Goal: Task Accomplishment & Management: Use online tool/utility

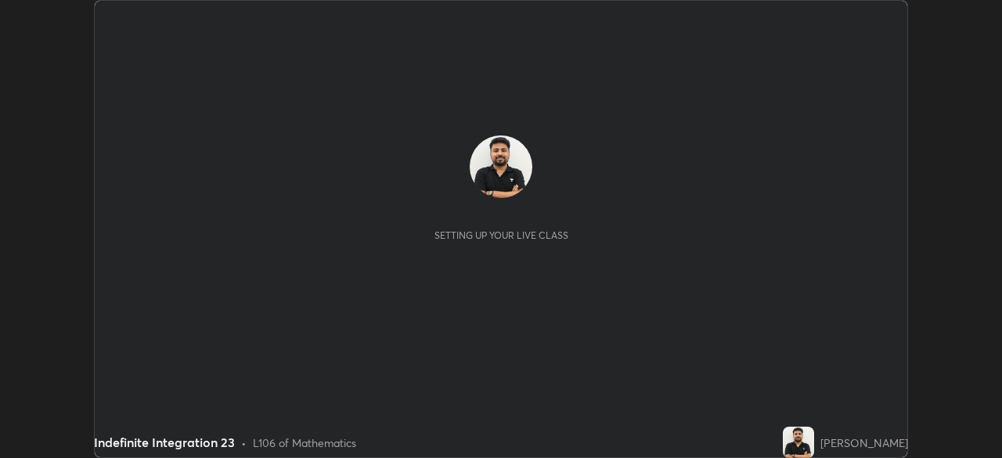
scroll to position [458, 1001]
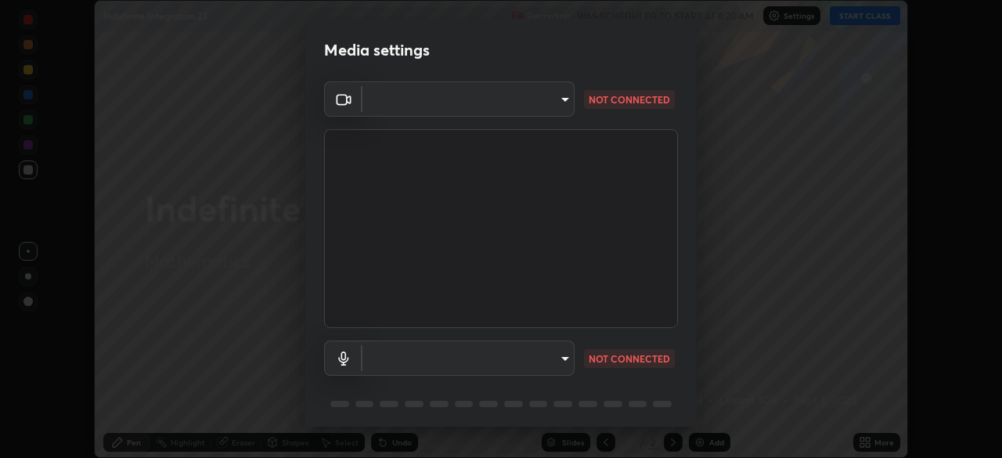
type input "68abbd0ba27f3b7b13d700706cc0a542acc53d6138fc99a51b3524be894f9c2a"
type input "default"
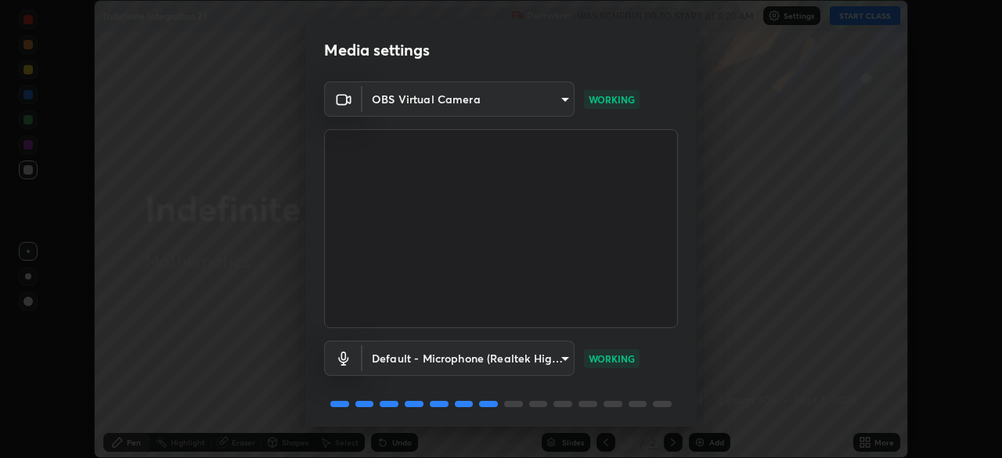
scroll to position [56, 0]
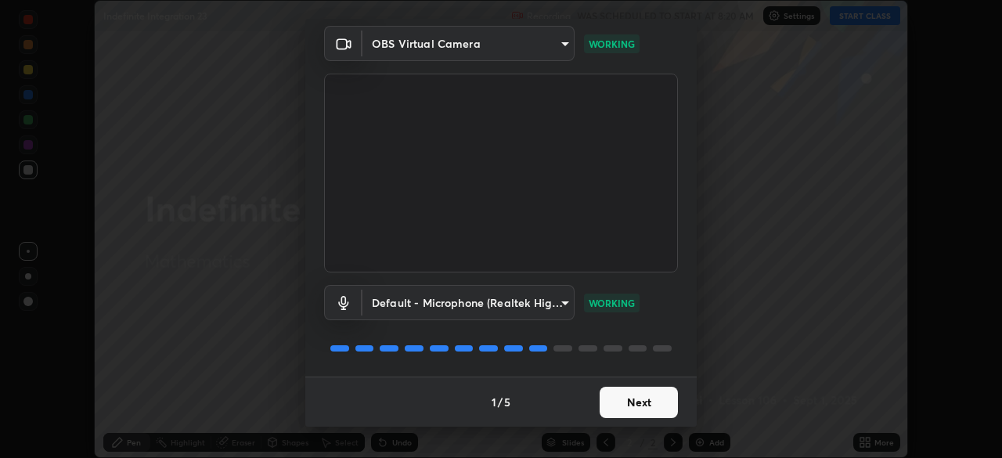
click at [628, 409] on button "Next" at bounding box center [639, 402] width 78 height 31
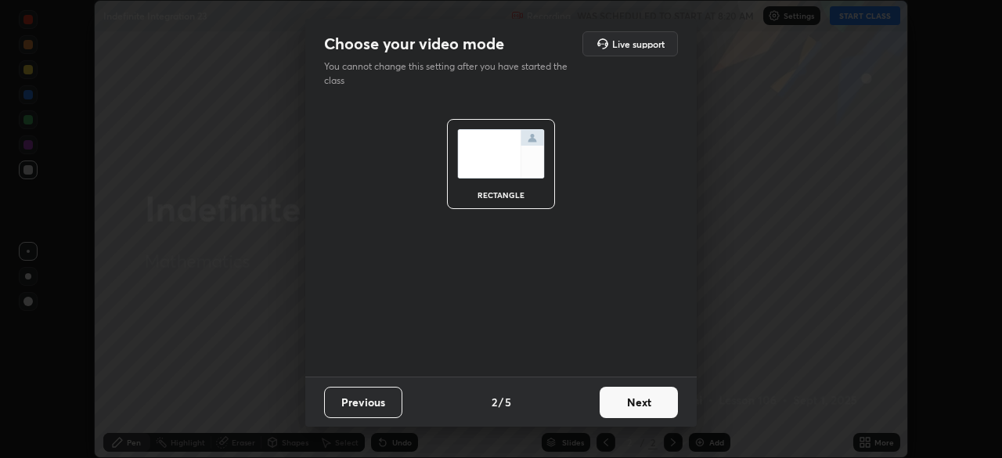
scroll to position [0, 0]
click at [624, 405] on button "Next" at bounding box center [639, 402] width 78 height 31
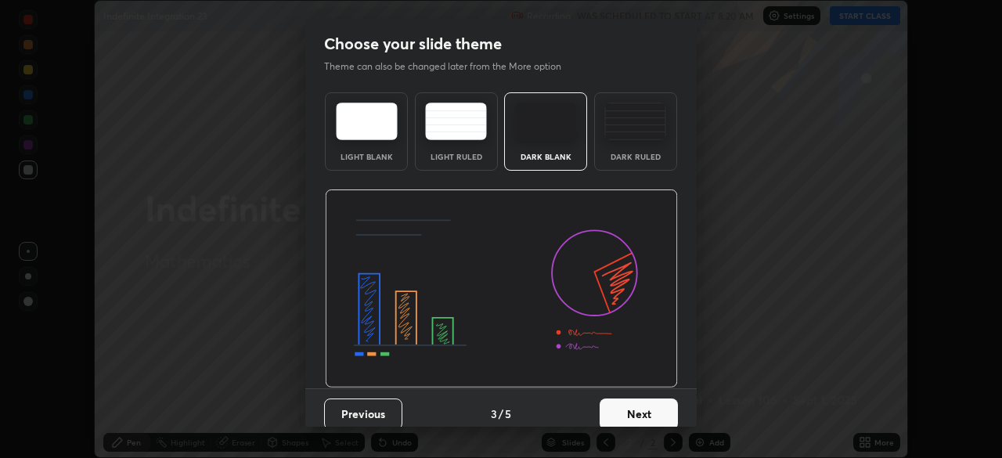
click at [622, 406] on button "Next" at bounding box center [639, 413] width 78 height 31
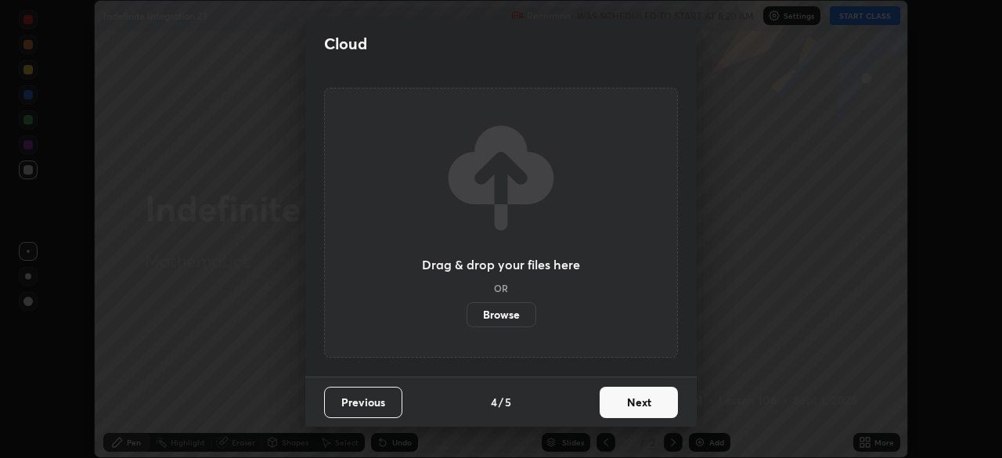
click at [622, 410] on button "Next" at bounding box center [639, 402] width 78 height 31
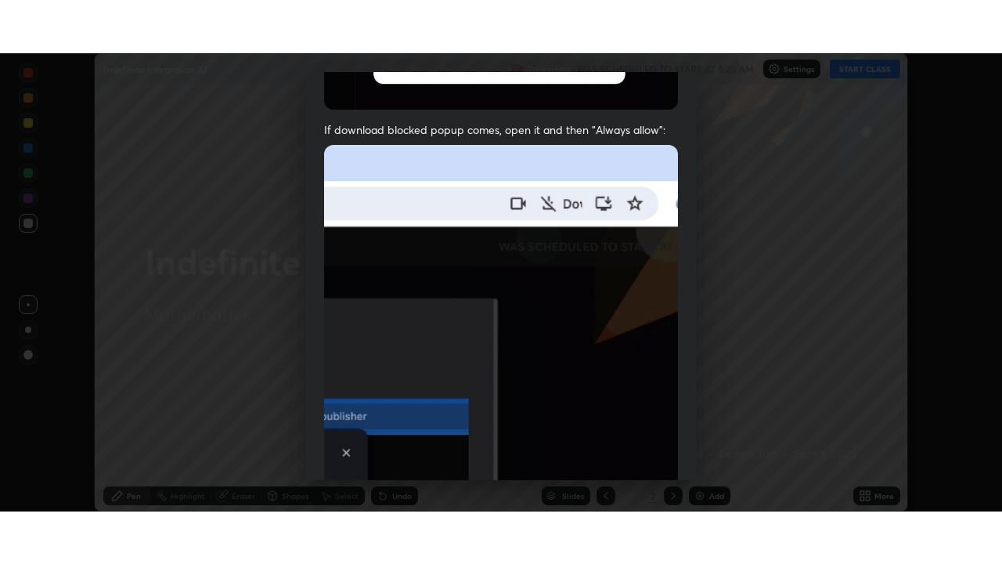
scroll to position [375, 0]
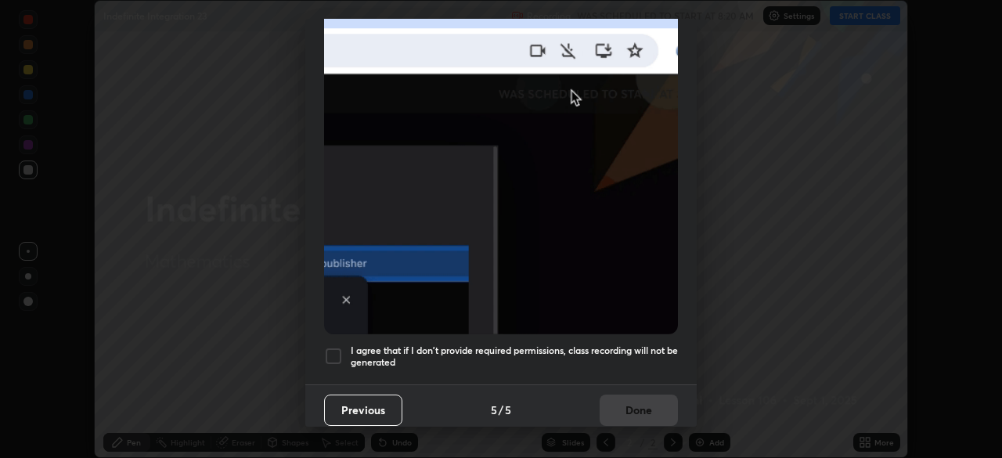
click at [332, 350] on div at bounding box center [333, 356] width 19 height 19
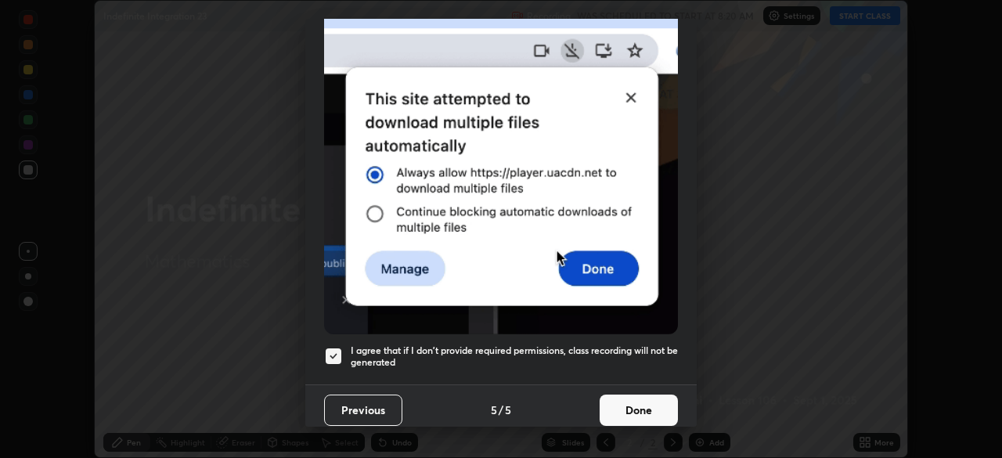
click at [620, 398] on button "Done" at bounding box center [639, 410] width 78 height 31
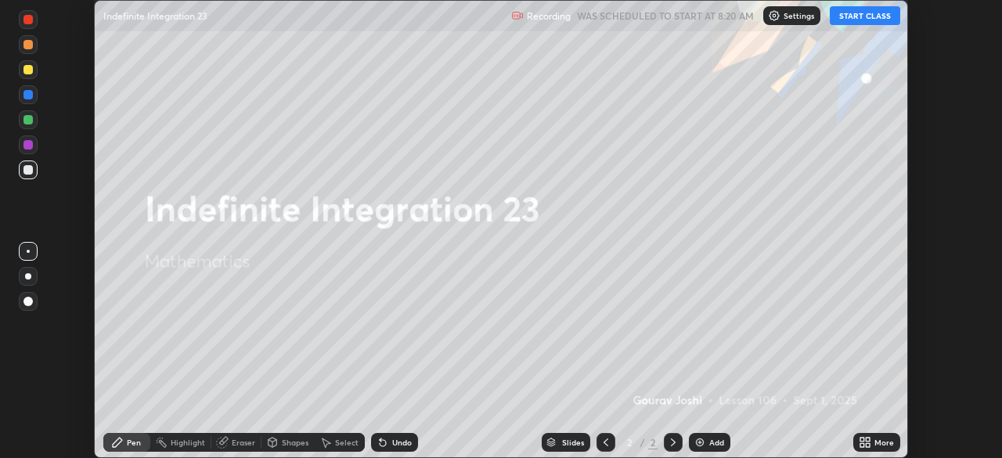
click at [854, 10] on button "START CLASS" at bounding box center [865, 15] width 70 height 19
click at [874, 441] on div "More" at bounding box center [876, 442] width 47 height 19
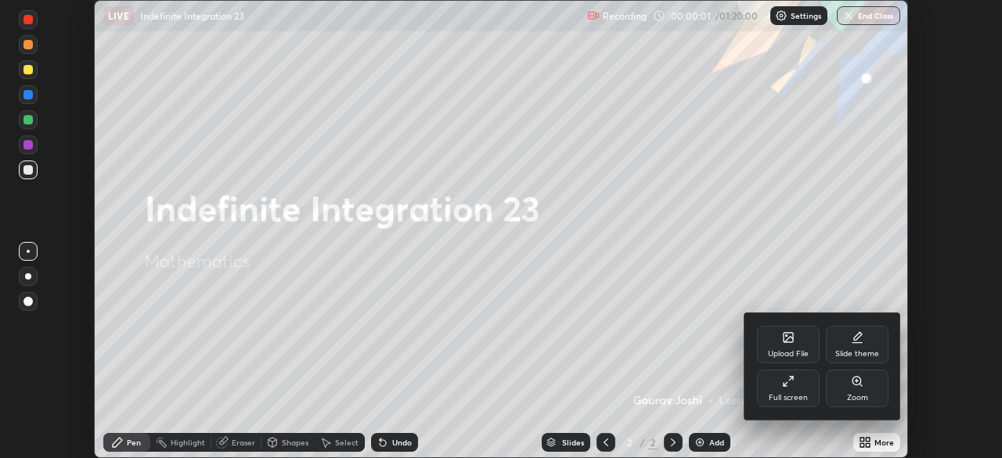
click at [797, 381] on div "Full screen" at bounding box center [788, 388] width 63 height 38
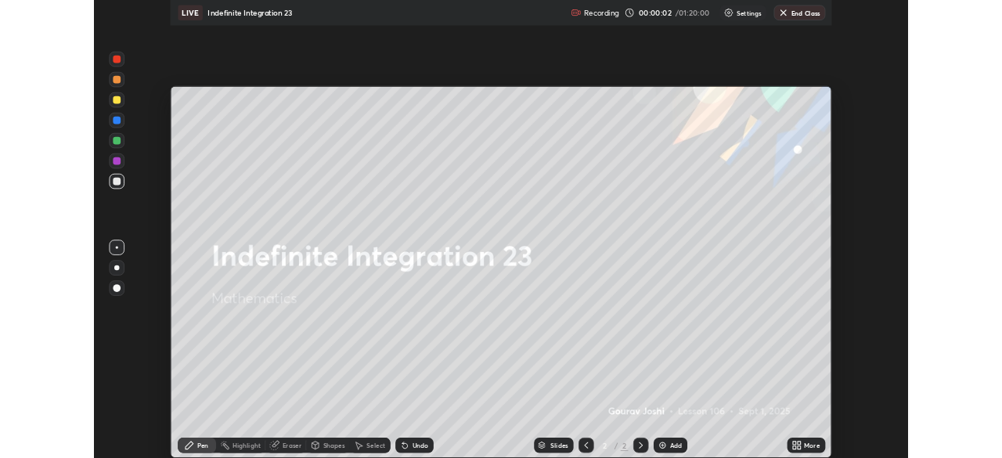
scroll to position [564, 1002]
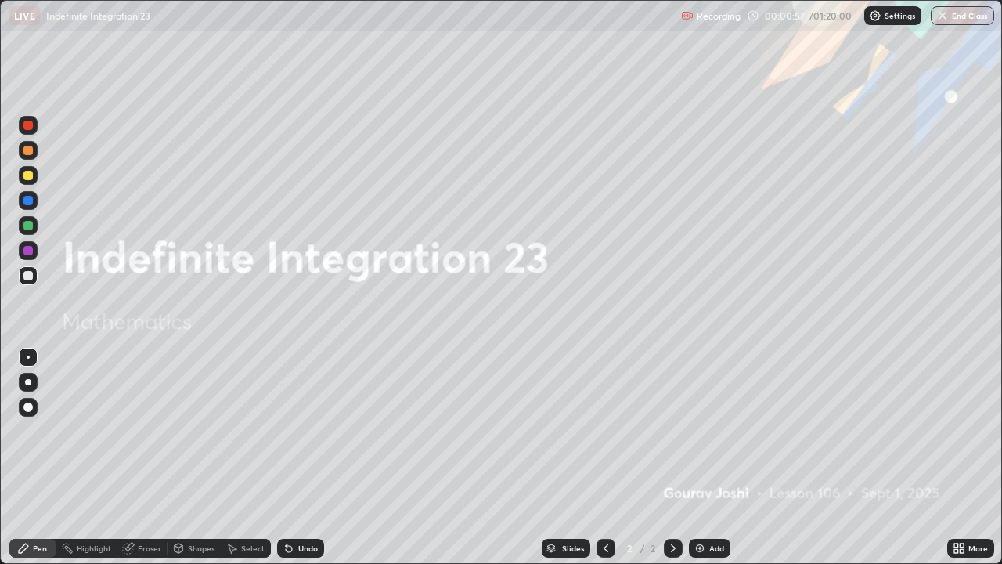
click at [705, 457] on div "Add" at bounding box center [709, 548] width 41 height 19
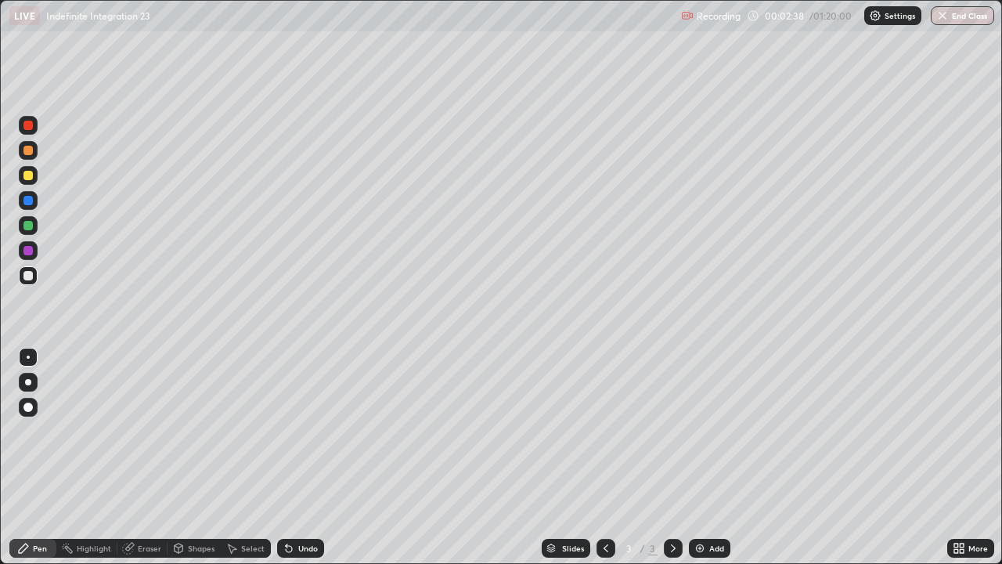
click at [694, 457] on img at bounding box center [700, 548] width 13 height 13
click at [31, 254] on div at bounding box center [27, 250] width 9 height 9
click at [299, 457] on div "Undo" at bounding box center [308, 548] width 20 height 8
click at [300, 457] on div "Undo" at bounding box center [308, 548] width 20 height 8
click at [294, 457] on div "Undo" at bounding box center [300, 548] width 47 height 19
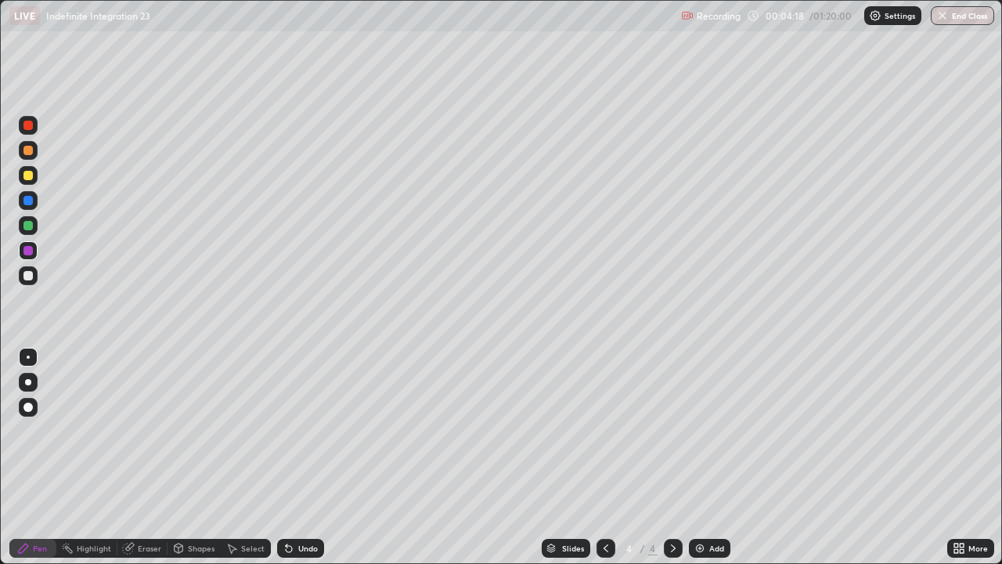
click at [709, 457] on div "Add" at bounding box center [709, 548] width 41 height 19
click at [28, 276] on div at bounding box center [27, 275] width 9 height 9
click at [715, 457] on div "Add" at bounding box center [716, 548] width 15 height 8
click at [713, 457] on div "Add" at bounding box center [709, 548] width 41 height 19
click at [27, 225] on div at bounding box center [27, 225] width 9 height 9
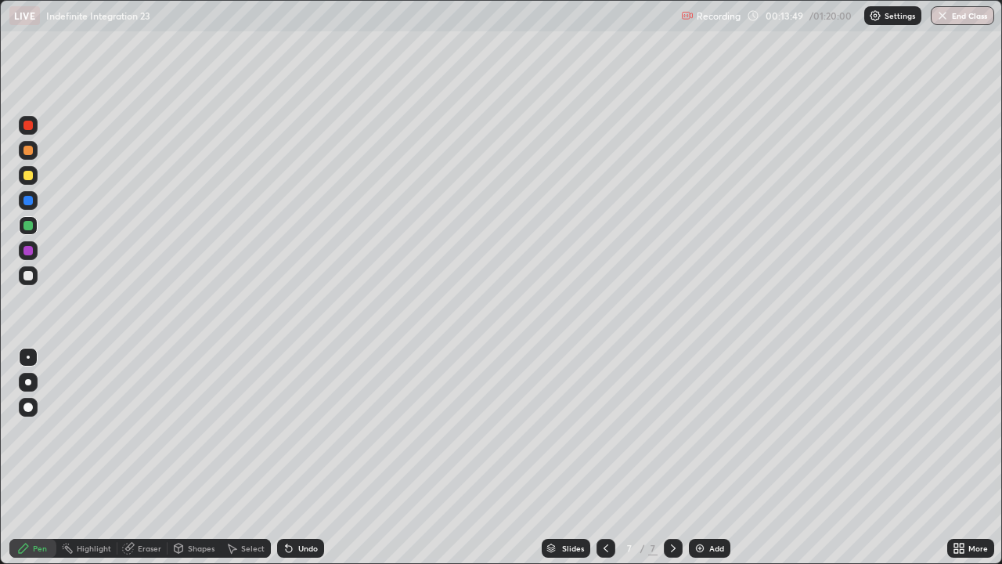
click at [23, 225] on div at bounding box center [28, 225] width 19 height 19
click at [27, 193] on div at bounding box center [28, 200] width 19 height 19
click at [29, 176] on div at bounding box center [27, 175] width 9 height 9
click at [27, 127] on div at bounding box center [27, 125] width 9 height 9
click at [30, 173] on div at bounding box center [27, 175] width 9 height 9
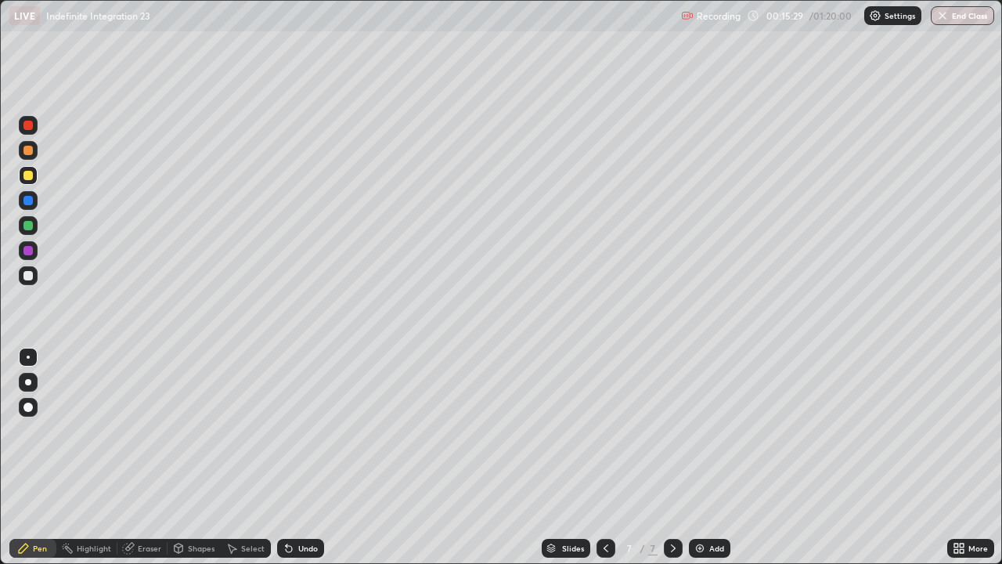
click at [707, 457] on div "Add" at bounding box center [709, 548] width 41 height 19
click at [29, 276] on div at bounding box center [27, 275] width 9 height 9
click at [709, 457] on div "Add" at bounding box center [716, 548] width 15 height 8
click at [302, 457] on div "Undo" at bounding box center [308, 548] width 20 height 8
click at [304, 457] on div "Undo" at bounding box center [308, 548] width 20 height 8
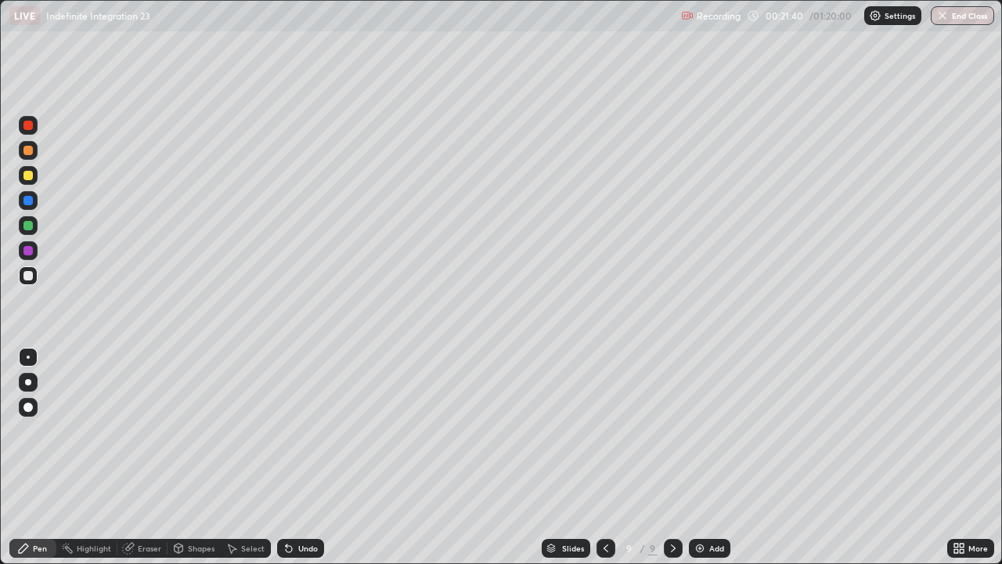
click at [303, 457] on div "Undo" at bounding box center [300, 548] width 47 height 19
click at [304, 457] on div "Undo" at bounding box center [300, 548] width 47 height 19
click at [301, 457] on div "Undo" at bounding box center [300, 548] width 47 height 19
click at [304, 457] on div "Undo" at bounding box center [300, 548] width 47 height 19
click at [307, 457] on div "Undo" at bounding box center [300, 548] width 47 height 19
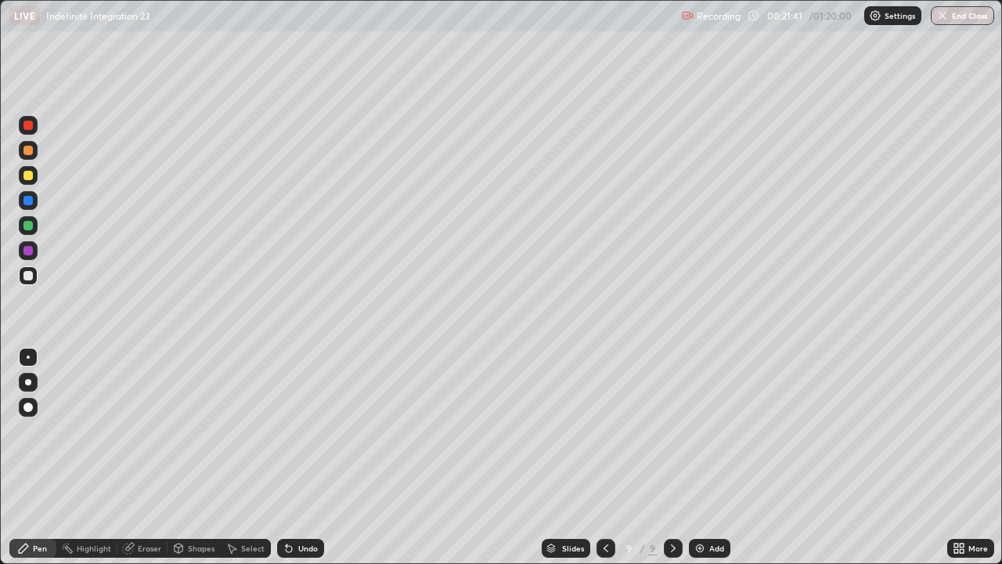
click at [307, 457] on div "Undo" at bounding box center [300, 548] width 47 height 19
click at [302, 457] on div "Undo" at bounding box center [308, 548] width 20 height 8
click at [301, 457] on div "Undo" at bounding box center [300, 548] width 47 height 19
click at [710, 457] on div "Add" at bounding box center [716, 548] width 15 height 8
click at [297, 457] on div "Undo" at bounding box center [300, 548] width 47 height 19
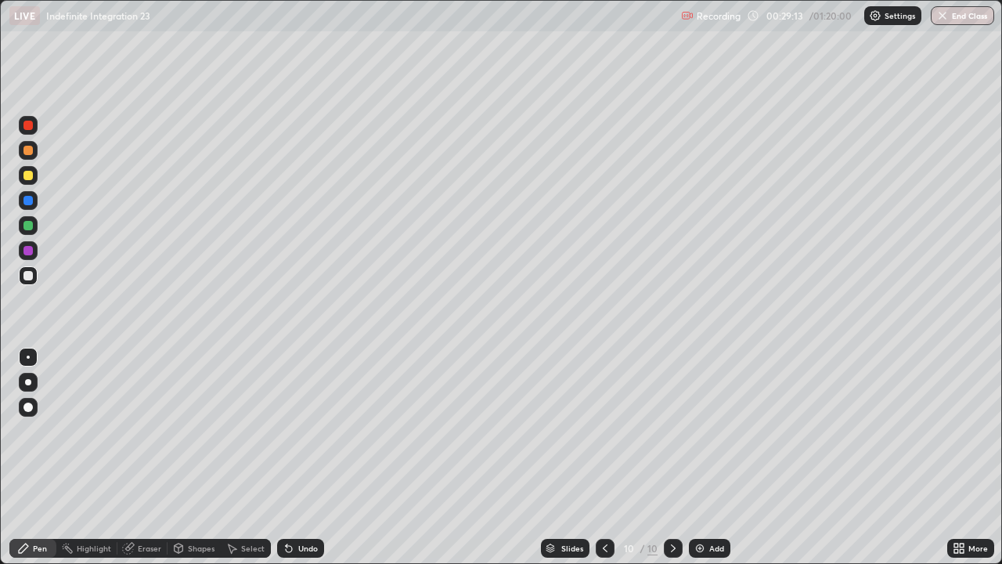
click at [291, 457] on icon at bounding box center [289, 548] width 13 height 13
click at [286, 457] on icon at bounding box center [289, 549] width 6 height 6
click at [286, 457] on icon at bounding box center [287, 545] width 2 height 2
click at [223, 457] on div "Select" at bounding box center [246, 548] width 50 height 19
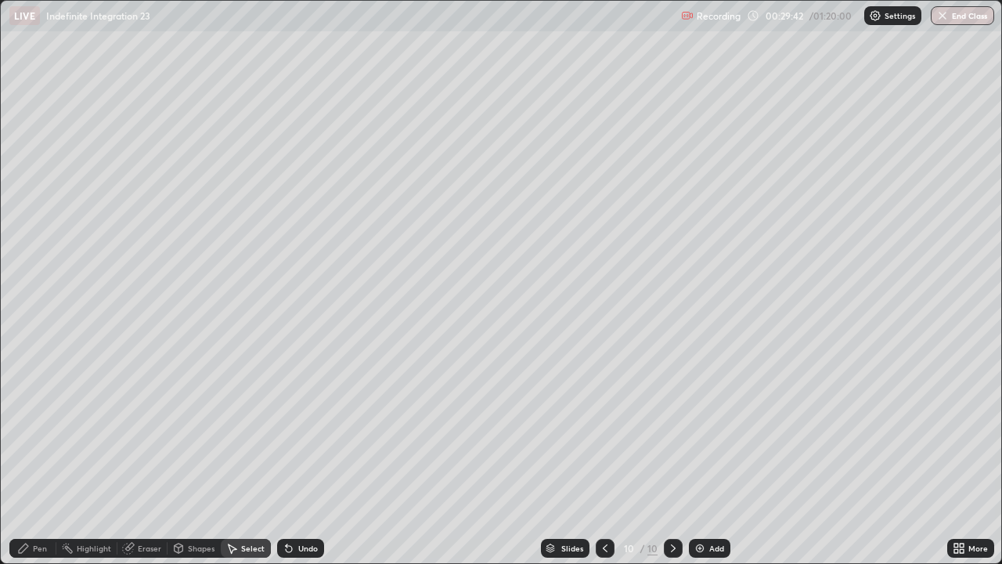
click at [149, 457] on div "Eraser" at bounding box center [149, 548] width 23 height 8
click at [34, 457] on icon at bounding box center [28, 494] width 13 height 13
click at [51, 457] on div "Pen" at bounding box center [32, 548] width 47 height 19
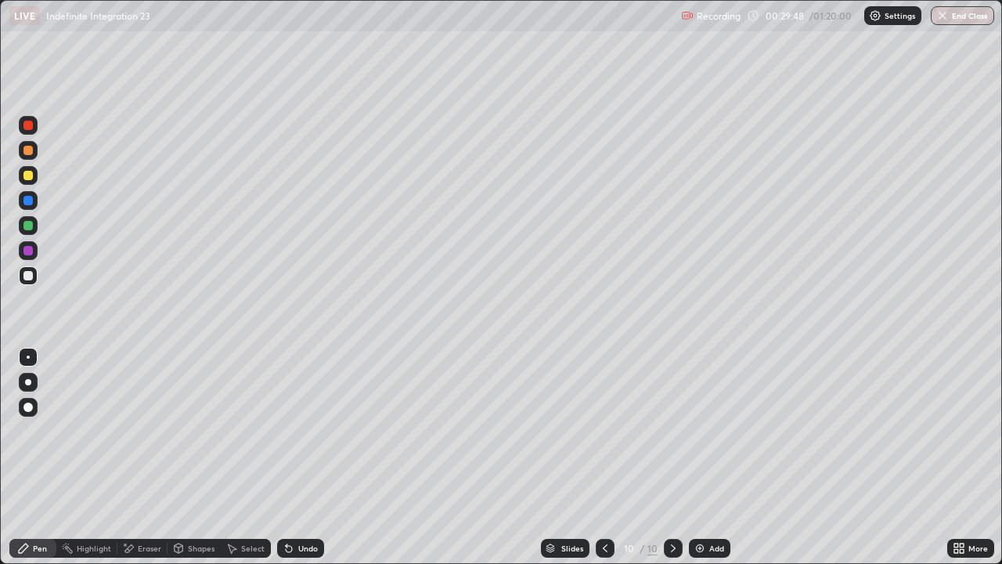
click at [41, 457] on div "Pen" at bounding box center [40, 548] width 14 height 8
click at [304, 457] on div "Undo" at bounding box center [308, 548] width 20 height 8
click at [308, 457] on div "Undo" at bounding box center [300, 548] width 47 height 19
click at [308, 457] on div "Undo" at bounding box center [308, 548] width 20 height 8
click at [28, 176] on div at bounding box center [27, 175] width 9 height 9
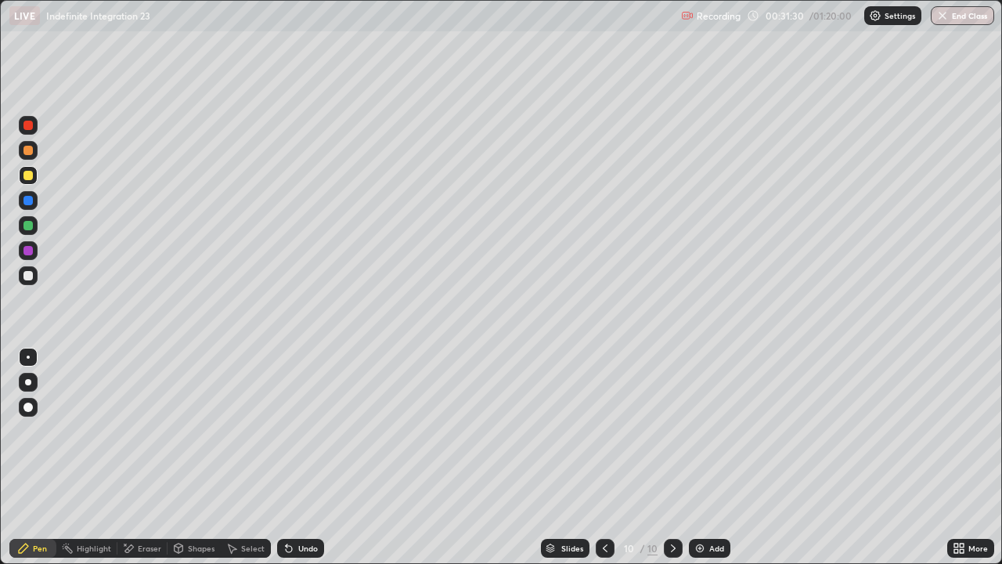
click at [27, 276] on div at bounding box center [27, 275] width 9 height 9
click at [33, 276] on div at bounding box center [28, 275] width 19 height 19
click at [31, 178] on div at bounding box center [27, 175] width 9 height 9
click at [29, 225] on div at bounding box center [27, 225] width 9 height 9
click at [308, 457] on div "Undo" at bounding box center [308, 548] width 20 height 8
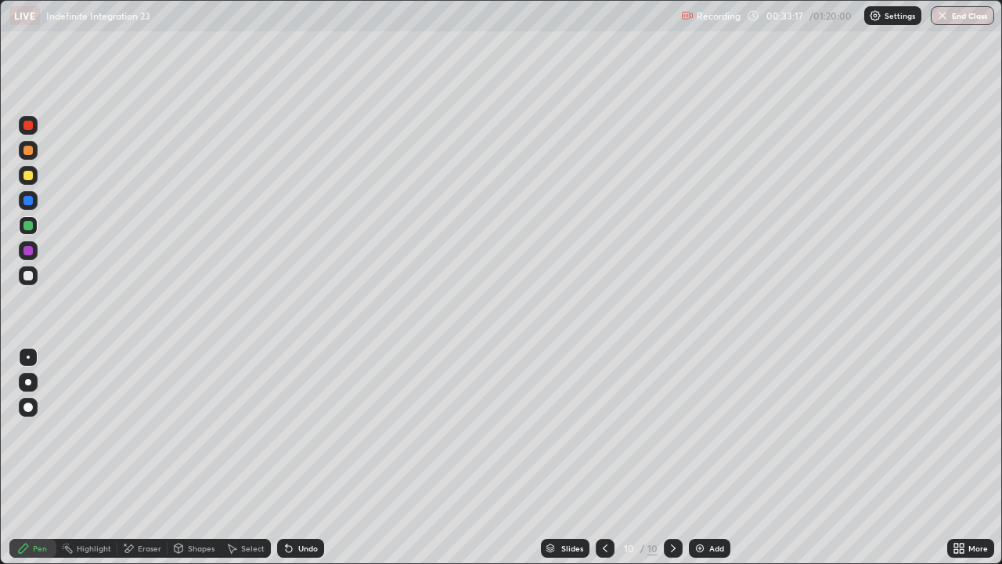
click at [312, 457] on div "Undo" at bounding box center [308, 548] width 20 height 8
click at [308, 457] on div "Undo" at bounding box center [308, 548] width 20 height 8
click at [305, 457] on div "Undo" at bounding box center [300, 548] width 47 height 19
click at [307, 457] on div "Undo" at bounding box center [308, 548] width 20 height 8
click at [306, 457] on div "Undo" at bounding box center [308, 548] width 20 height 8
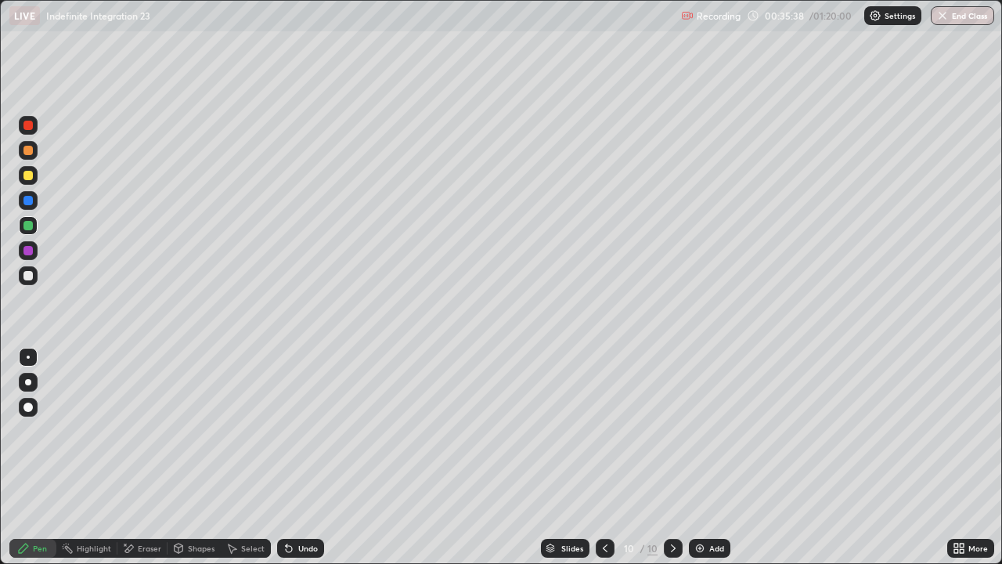
click at [710, 457] on div "Add" at bounding box center [716, 548] width 15 height 8
click at [28, 279] on div at bounding box center [27, 275] width 9 height 9
click at [604, 457] on icon at bounding box center [606, 548] width 13 height 13
click at [665, 457] on div at bounding box center [673, 548] width 19 height 19
click at [706, 457] on div "Add" at bounding box center [709, 548] width 41 height 19
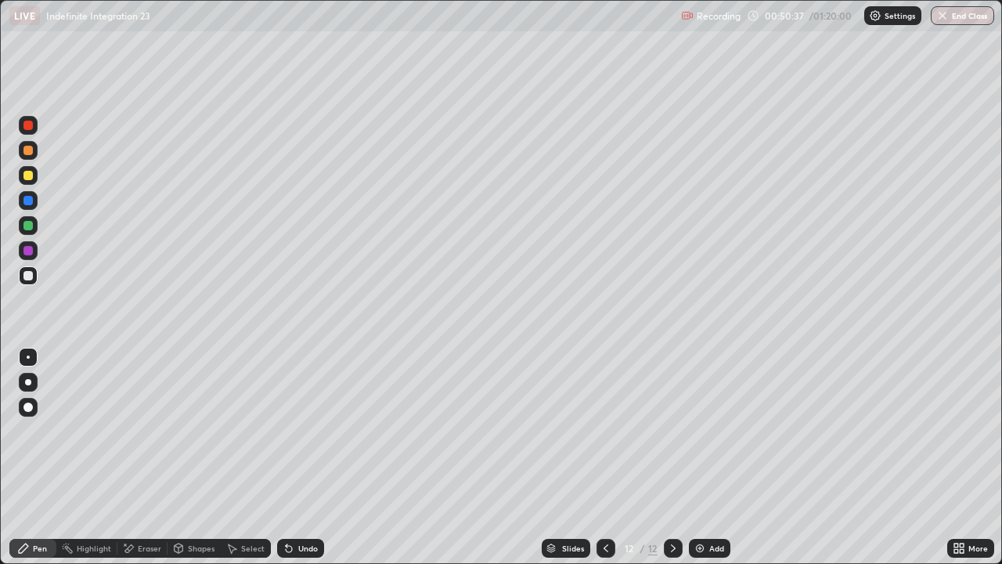
click at [305, 457] on div "Undo" at bounding box center [308, 548] width 20 height 8
click at [304, 457] on div "Undo" at bounding box center [308, 548] width 20 height 8
click at [299, 457] on div "Undo" at bounding box center [308, 548] width 20 height 8
click at [300, 457] on div "Undo" at bounding box center [308, 548] width 20 height 8
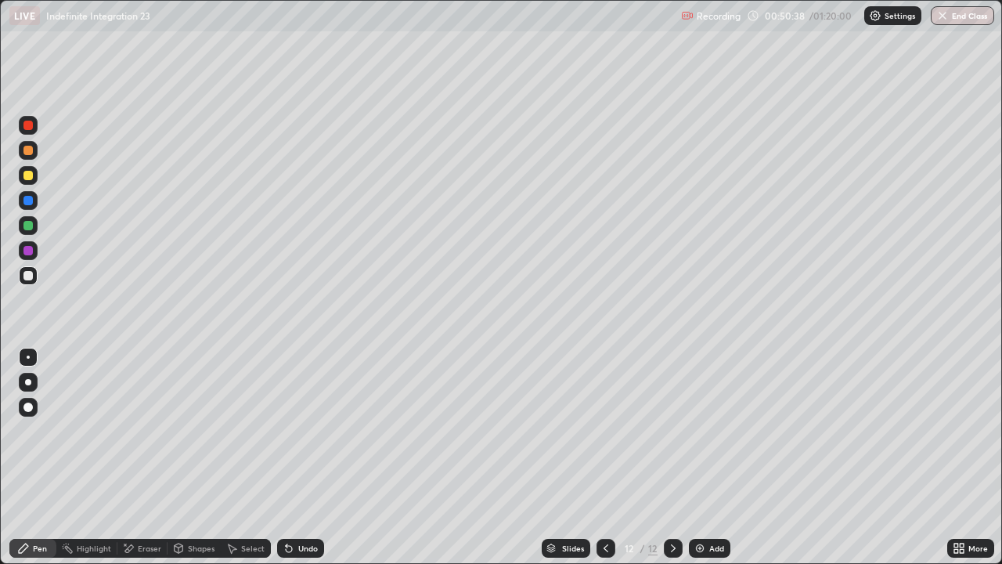
click at [303, 457] on div "Undo" at bounding box center [300, 548] width 47 height 19
click at [250, 457] on div "Select" at bounding box center [252, 548] width 23 height 8
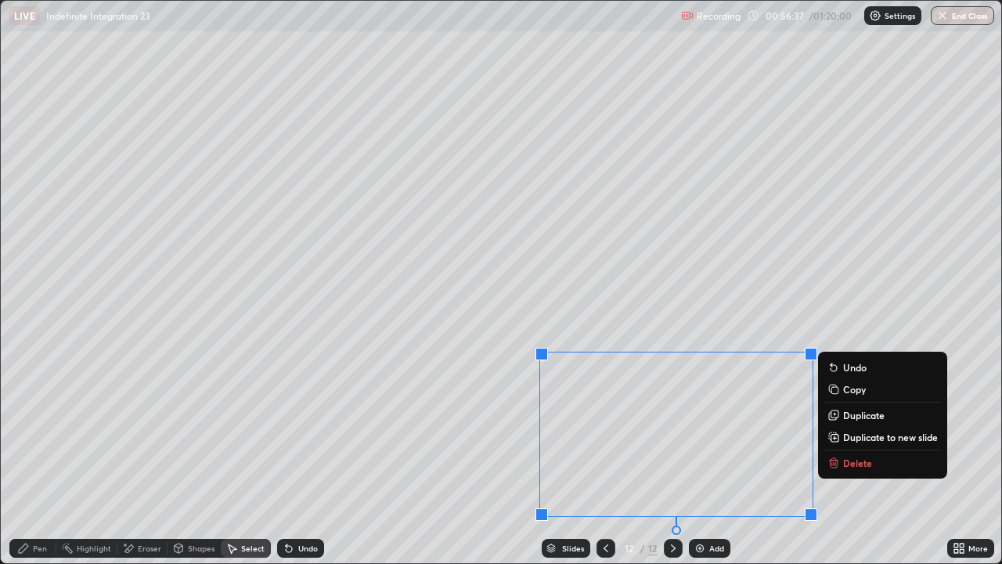
click at [854, 388] on p "Copy" at bounding box center [854, 389] width 23 height 13
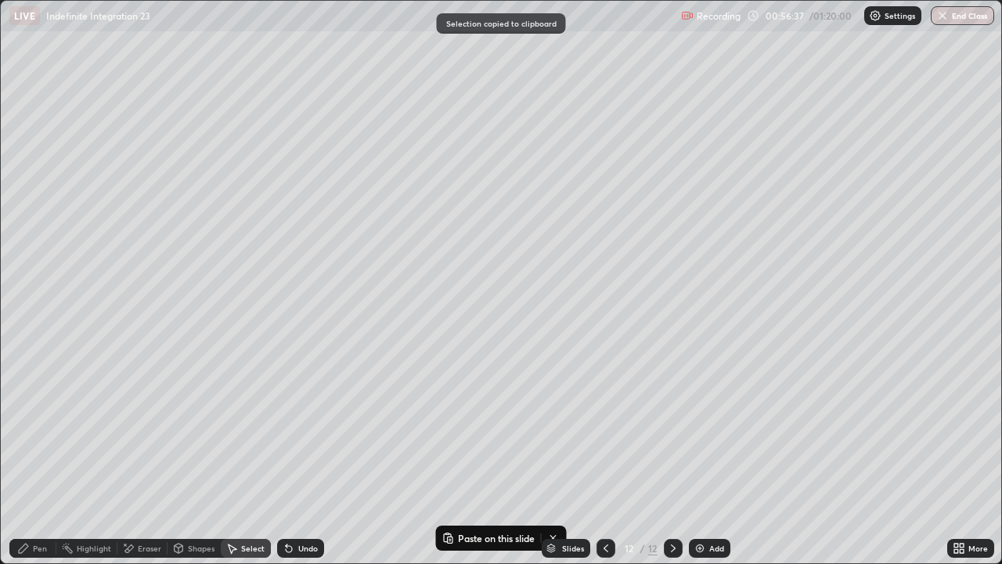
click at [697, 457] on img at bounding box center [700, 548] width 13 height 13
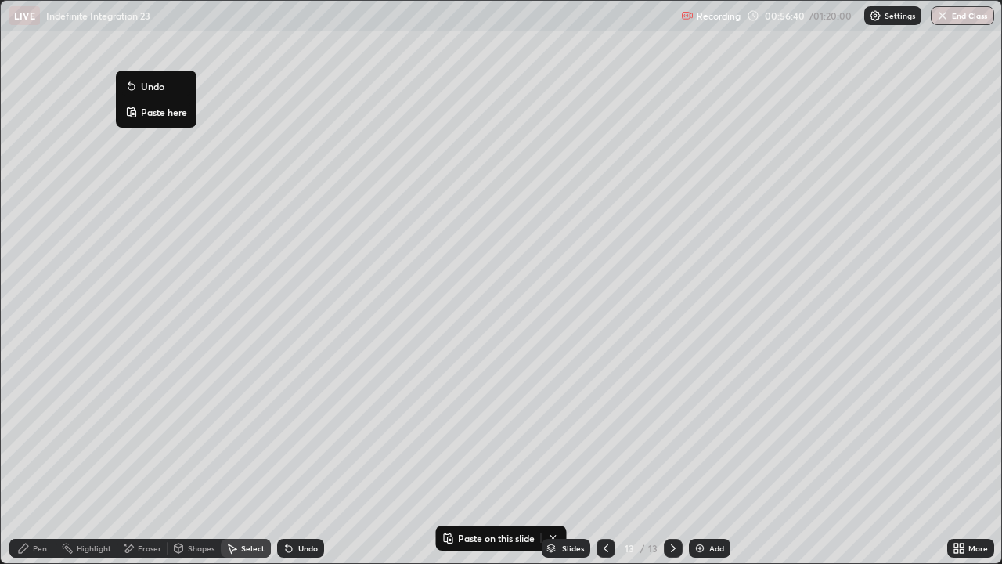
click at [150, 119] on button "Paste here" at bounding box center [156, 112] width 68 height 19
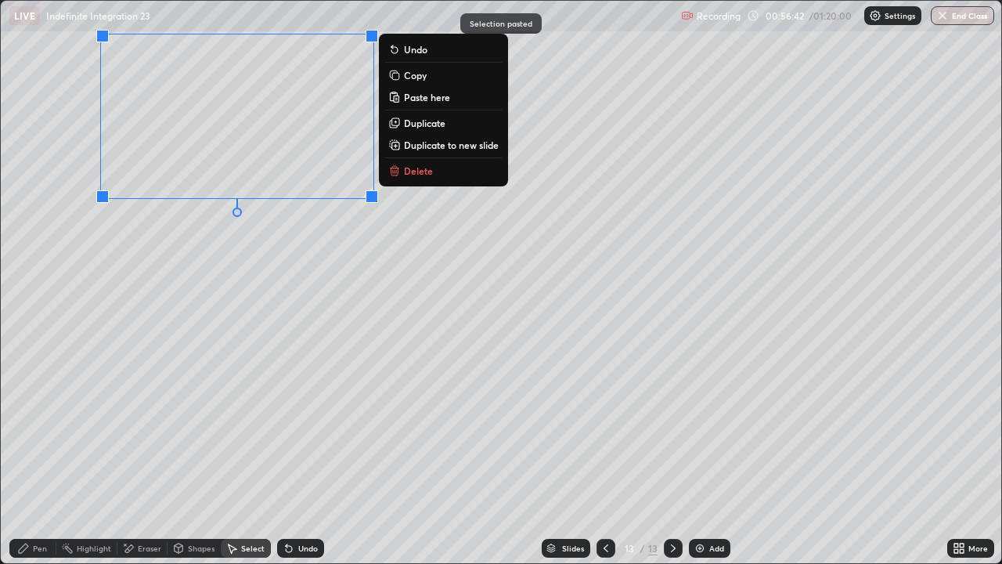
click at [32, 457] on div "Pen" at bounding box center [32, 548] width 47 height 19
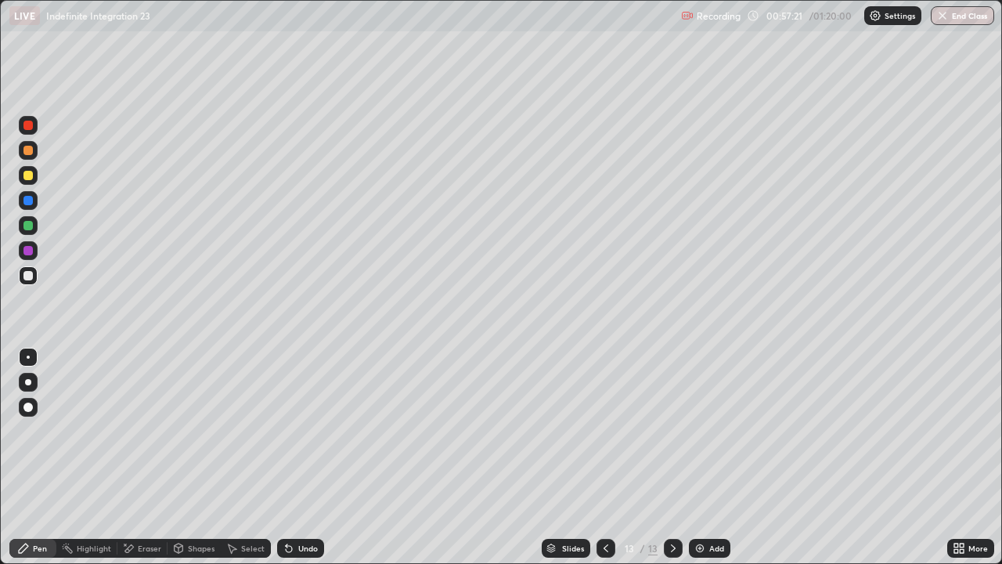
click at [292, 457] on icon at bounding box center [289, 548] width 13 height 13
click at [294, 457] on div "Undo" at bounding box center [300, 548] width 47 height 19
click at [28, 126] on div at bounding box center [27, 125] width 9 height 9
click at [605, 457] on icon at bounding box center [606, 548] width 13 height 13
click at [676, 457] on icon at bounding box center [673, 548] width 13 height 13
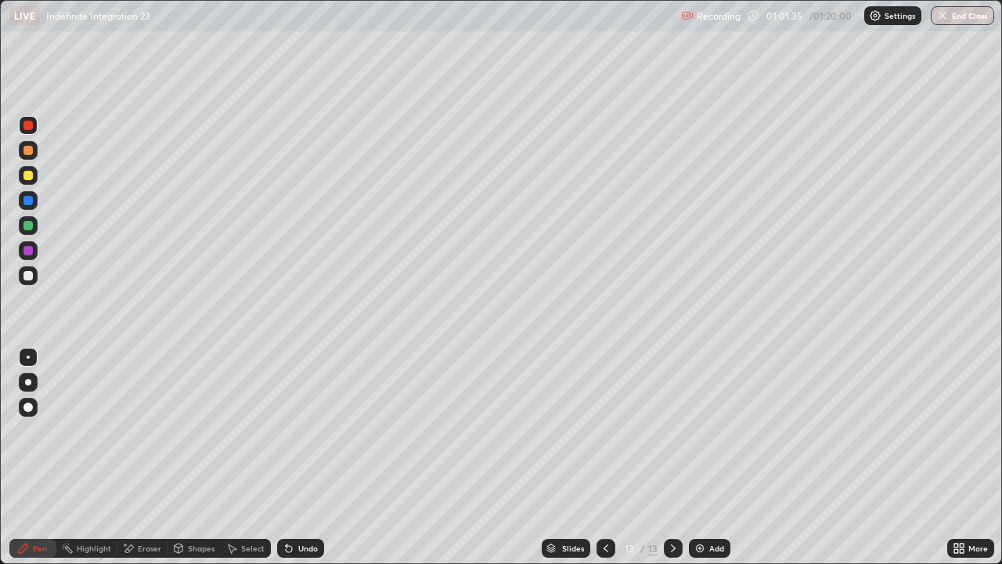
click at [707, 457] on div "Add" at bounding box center [709, 548] width 41 height 19
click at [33, 277] on div at bounding box center [28, 275] width 19 height 19
click at [31, 279] on div at bounding box center [27, 275] width 9 height 9
click at [26, 153] on div at bounding box center [27, 150] width 9 height 9
click at [27, 172] on div at bounding box center [27, 175] width 9 height 9
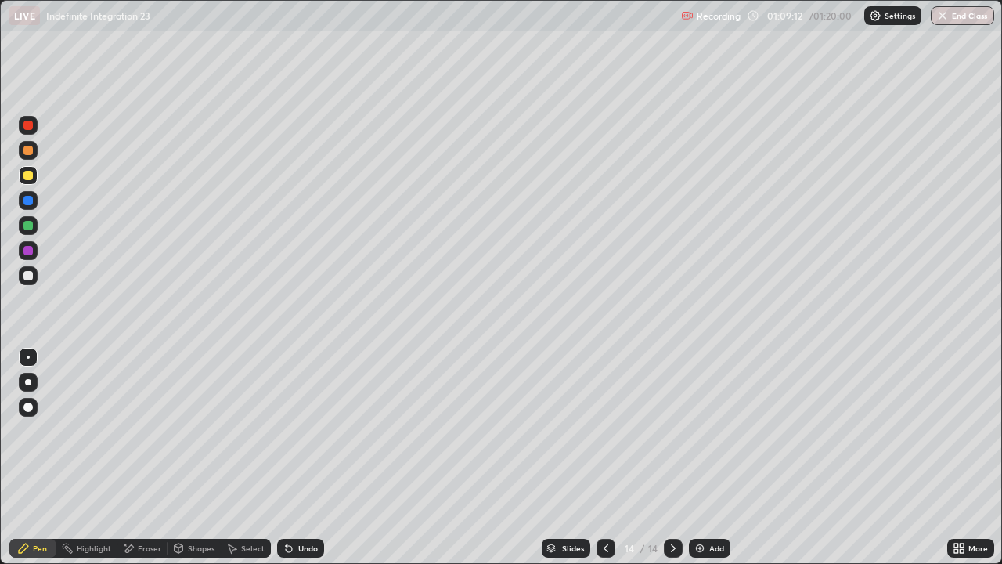
click at [31, 229] on div at bounding box center [27, 225] width 9 height 9
click at [33, 234] on div at bounding box center [28, 225] width 19 height 19
click at [254, 457] on div "Select" at bounding box center [252, 548] width 23 height 8
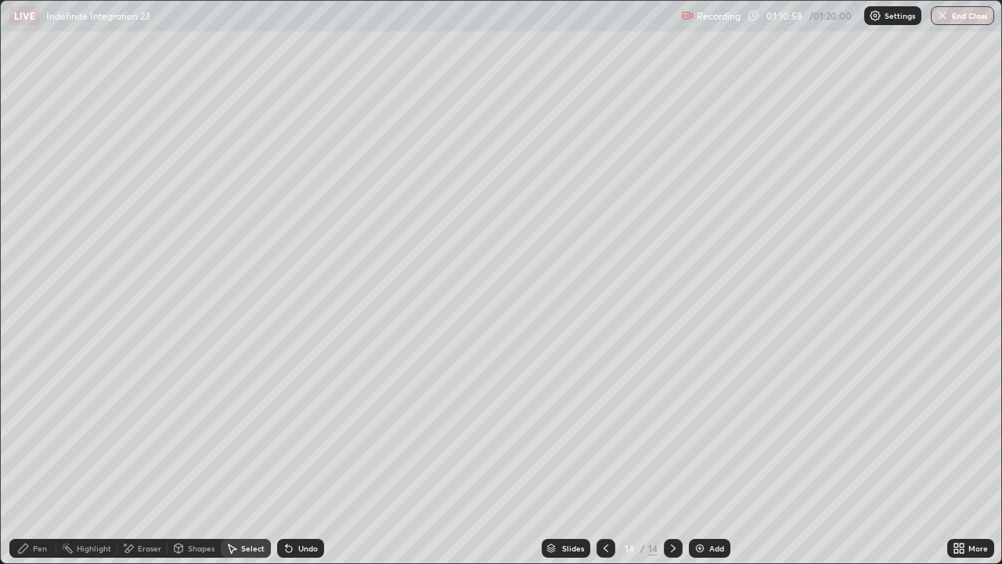
click at [144, 457] on div "Eraser" at bounding box center [149, 548] width 23 height 8
click at [39, 457] on div "Pen" at bounding box center [32, 548] width 47 height 19
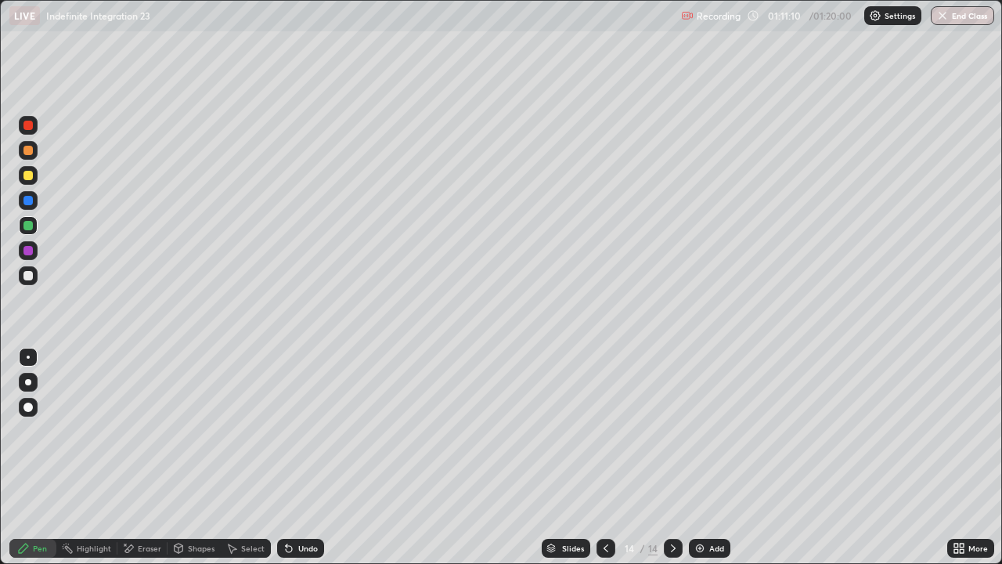
click at [24, 272] on div at bounding box center [27, 275] width 9 height 9
click at [24, 178] on div at bounding box center [27, 175] width 9 height 9
click at [37, 228] on div at bounding box center [28, 225] width 19 height 19
click at [453, 457] on div "Slides 14 / 14 Add" at bounding box center [635, 547] width 623 height 31
click at [964, 17] on button "End Class" at bounding box center [963, 15] width 62 height 19
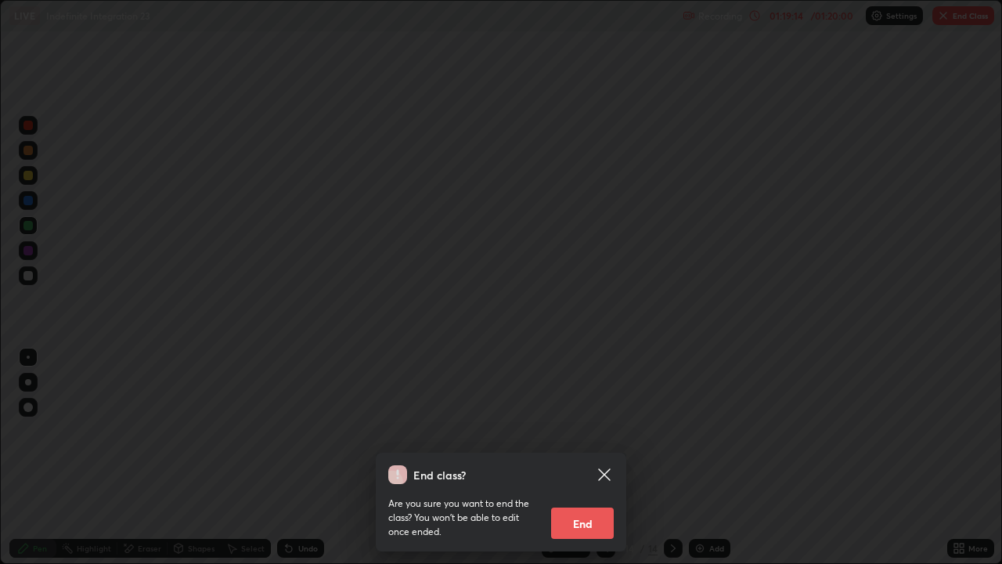
click at [562, 457] on button "End" at bounding box center [582, 522] width 63 height 31
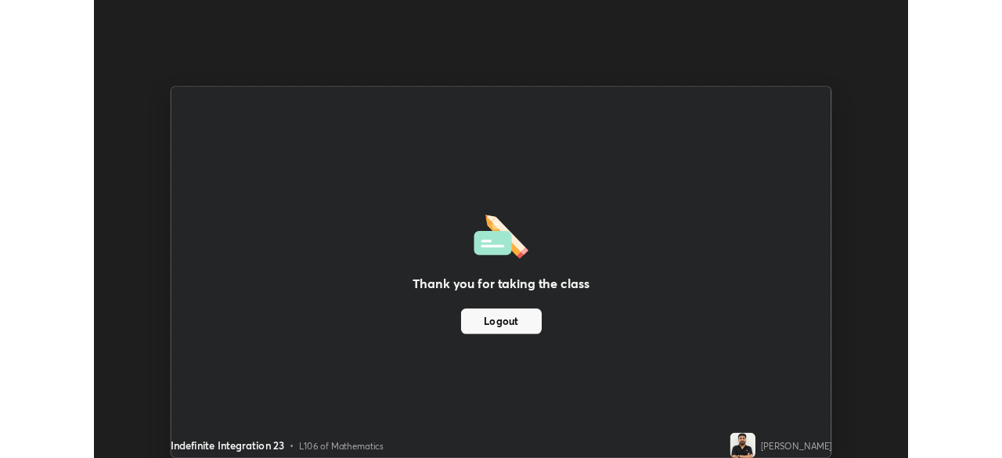
scroll to position [77819, 77275]
